Goal: Information Seeking & Learning: Learn about a topic

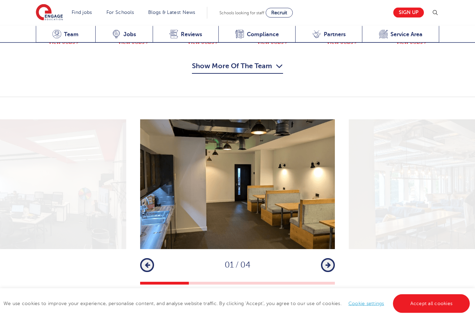
scroll to position [870, 0]
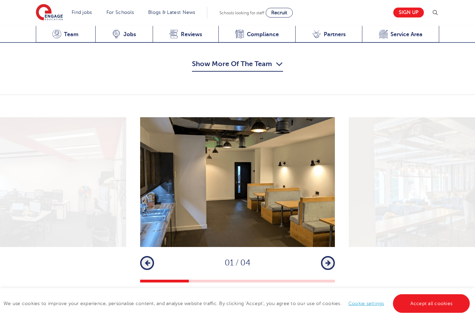
click at [334, 256] on button "Next" at bounding box center [328, 263] width 14 height 14
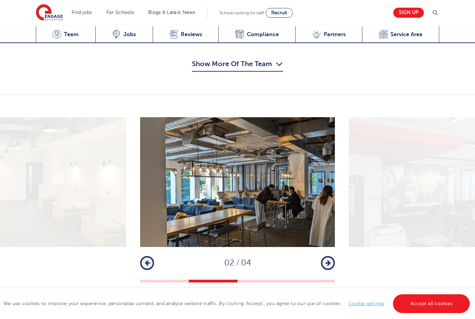
click at [328, 260] on icon "button" at bounding box center [328, 263] width 5 height 6
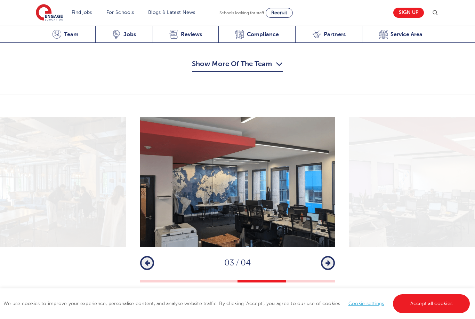
click at [327, 260] on icon "button" at bounding box center [328, 263] width 5 height 6
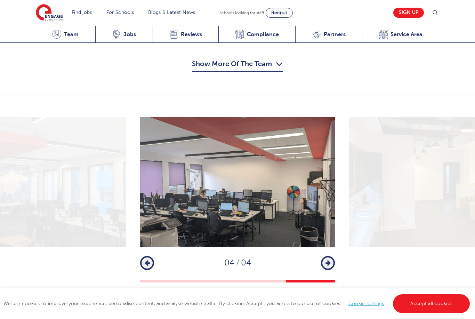
click at [328, 260] on icon "button" at bounding box center [328, 263] width 5 height 6
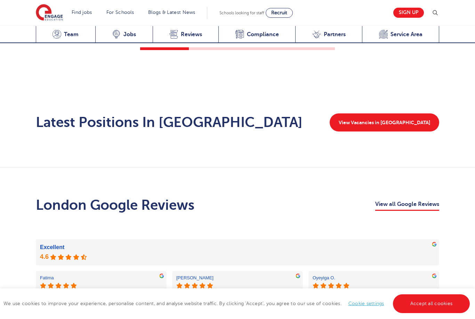
scroll to position [1109, 0]
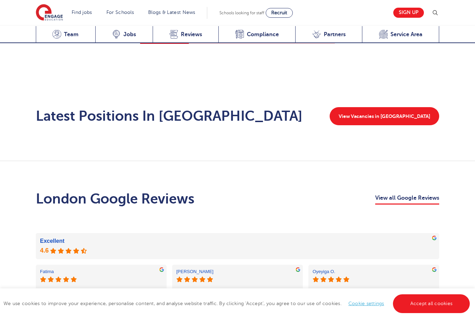
click at [407, 107] on link "View Vacancies in London" at bounding box center [385, 116] width 110 height 18
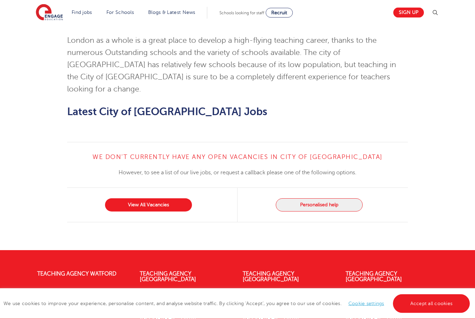
scroll to position [629, 0]
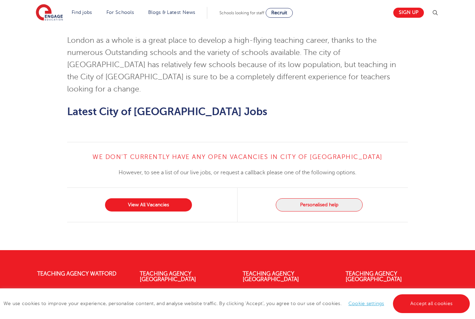
click at [121, 198] on link "View All Vacancies" at bounding box center [148, 204] width 87 height 13
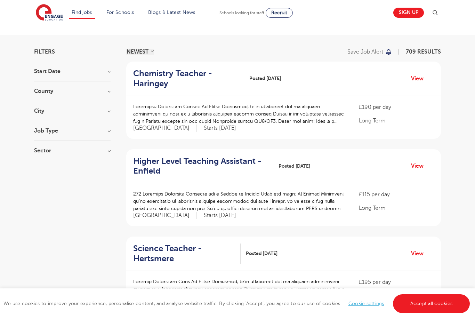
scroll to position [33, 0]
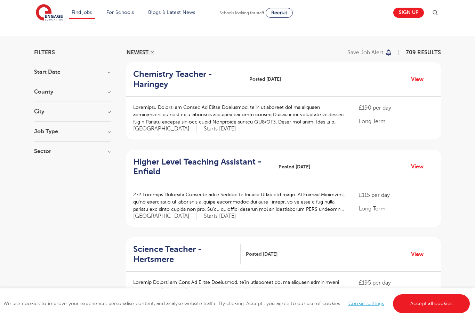
click at [104, 132] on h3 "Job Type" at bounding box center [72, 132] width 77 height 6
click at [45, 167] on label "SEND 14" at bounding box center [57, 167] width 25 height 9
click at [45, 167] on input "SEND 14" at bounding box center [47, 167] width 5 height 5
checkbox input "true"
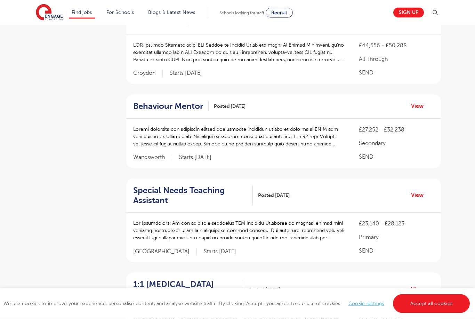
scroll to position [348, 0]
click at [420, 111] on link "View" at bounding box center [420, 106] width 18 height 9
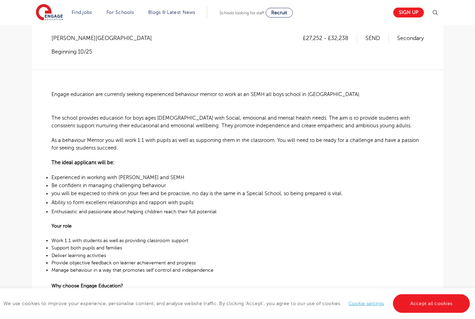
scroll to position [131, 0]
click at [436, 223] on div "£27,252 - £32,238 SEND Secondary Wandsworth - Wandsworth Beginning 10/25 Engage…" at bounding box center [238, 279] width 401 height 491
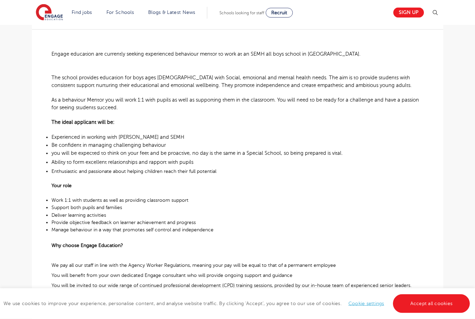
scroll to position [173, 0]
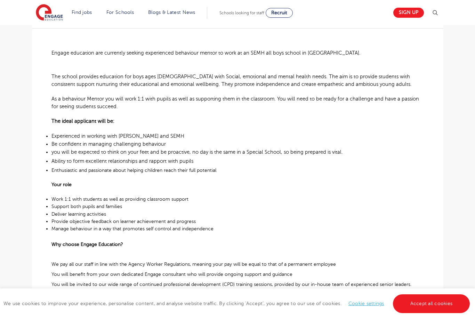
click at [325, 151] on span "you will be expected to think on your feet and be proactive, no day is the same…" at bounding box center [198, 152] width 292 height 6
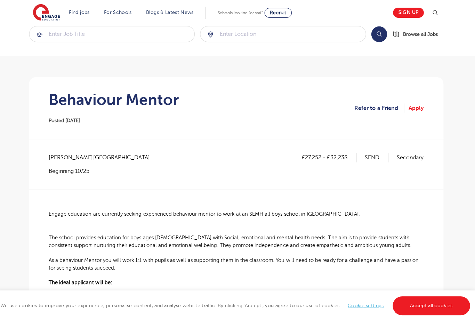
scroll to position [0, 0]
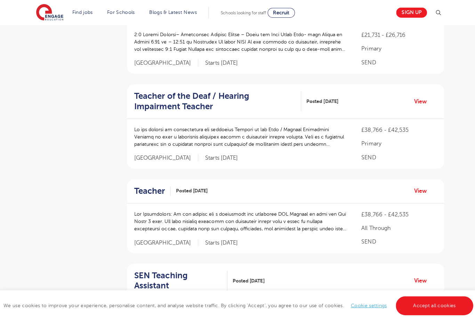
scroll to position [631, 0]
click at [160, 220] on p at bounding box center [239, 220] width 212 height 22
click at [185, 221] on p at bounding box center [239, 220] width 212 height 22
click at [199, 230] on div at bounding box center [239, 223] width 212 height 29
click at [416, 189] on link "View" at bounding box center [420, 189] width 18 height 9
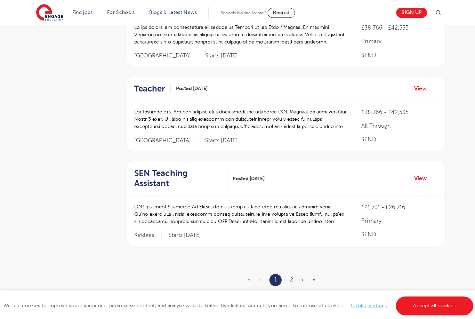
scroll to position [733, 0]
click at [291, 275] on link "2" at bounding box center [289, 278] width 3 height 6
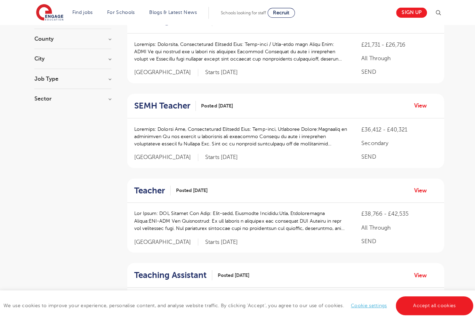
scroll to position [80, 0]
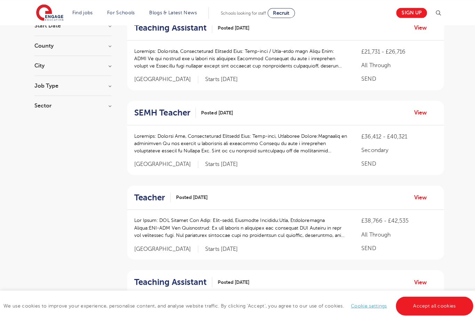
click at [418, 112] on link "View" at bounding box center [420, 111] width 18 height 9
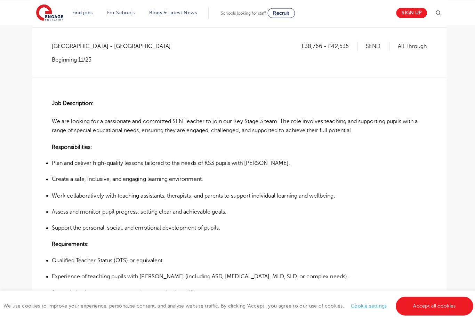
scroll to position [122, 0]
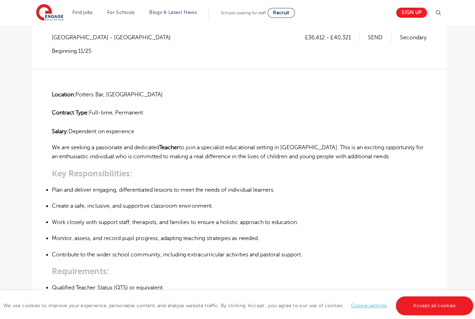
scroll to position [133, 0]
